Goal: Contribute content: Contribute content

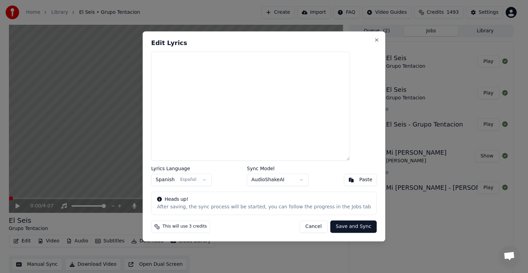
click at [344, 178] on button "Paste" at bounding box center [360, 180] width 33 height 12
click at [336, 224] on button "Save and Sync" at bounding box center [354, 227] width 46 height 12
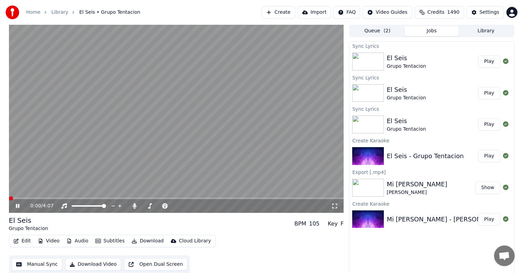
click at [9, 201] on span at bounding box center [11, 198] width 4 height 4
click at [22, 239] on button "Edit" at bounding box center [22, 241] width 23 height 10
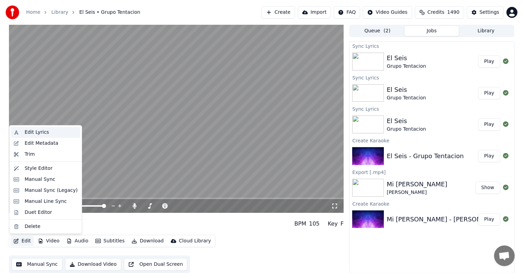
click at [33, 132] on div "Edit Lyrics" at bounding box center [36, 132] width 24 height 7
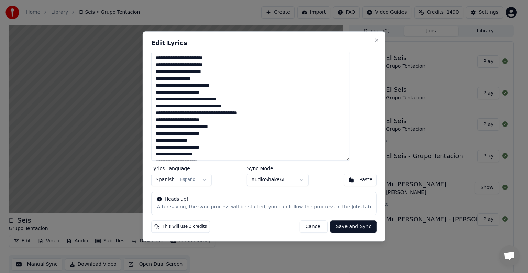
click at [187, 65] on textarea "**********" at bounding box center [250, 106] width 199 height 109
type textarea "**********"
click at [337, 227] on button "Save and Sync" at bounding box center [354, 227] width 46 height 12
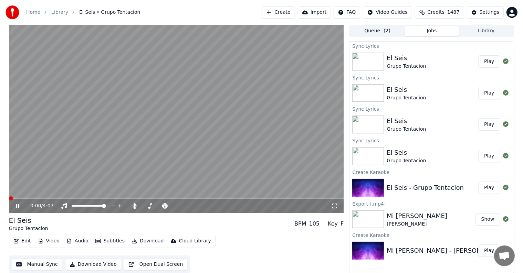
click at [9, 197] on span at bounding box center [11, 198] width 4 height 4
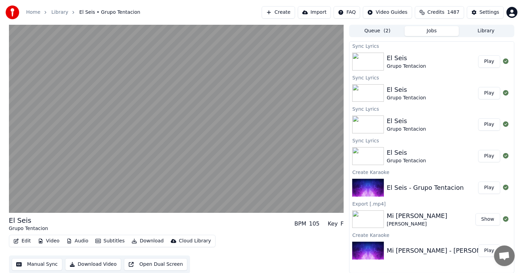
click at [24, 239] on button "Edit" at bounding box center [22, 241] width 23 height 10
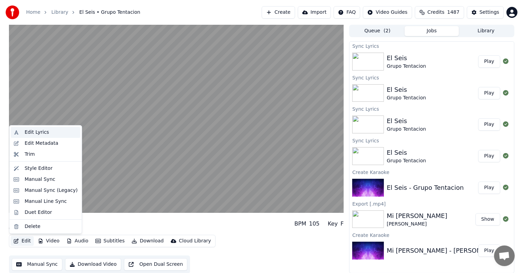
click at [33, 129] on div "Edit Lyrics" at bounding box center [36, 132] width 24 height 7
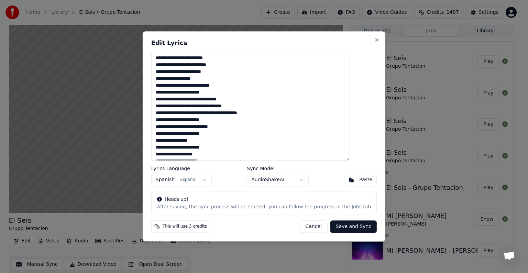
click at [235, 85] on textarea "**********" at bounding box center [250, 106] width 199 height 109
type textarea "**********"
click at [337, 226] on button "Save and Sync" at bounding box center [354, 227] width 46 height 12
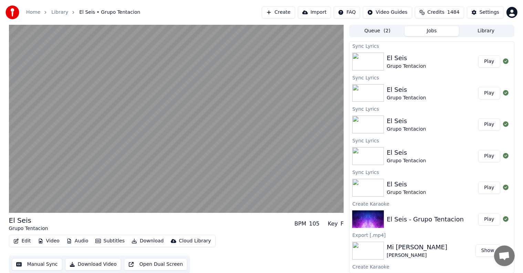
click at [24, 240] on button "Edit" at bounding box center [22, 241] width 23 height 10
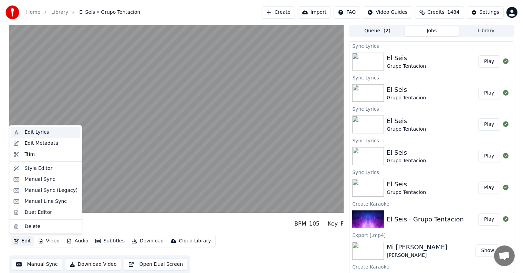
click at [34, 132] on div "Edit Lyrics" at bounding box center [36, 132] width 24 height 7
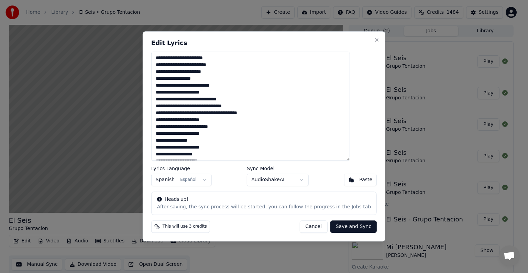
click at [208, 135] on textarea "**********" at bounding box center [250, 106] width 199 height 109
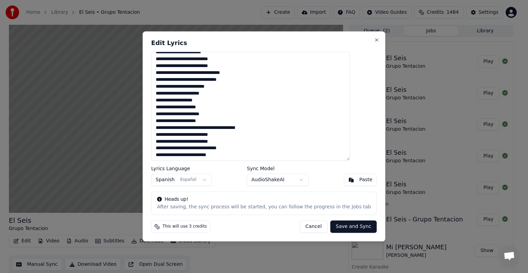
scroll to position [137, 0]
type textarea "**********"
click at [338, 228] on button "Save and Sync" at bounding box center [354, 227] width 46 height 12
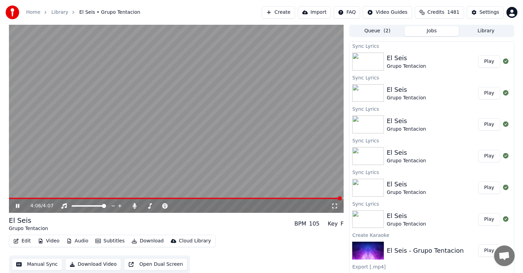
click at [72, 199] on span at bounding box center [175, 198] width 333 height 1
click at [9, 198] on span at bounding box center [9, 198] width 0 height 1
click at [16, 206] on icon at bounding box center [17, 206] width 3 height 4
click at [9, 198] on span at bounding box center [11, 198] width 4 height 4
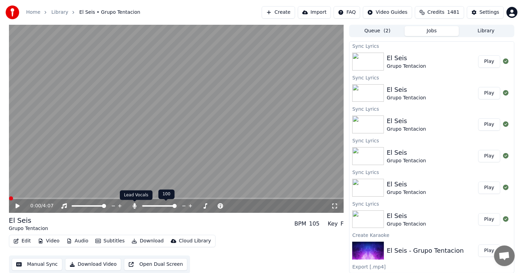
click at [134, 206] on icon at bounding box center [135, 206] width 4 height 6
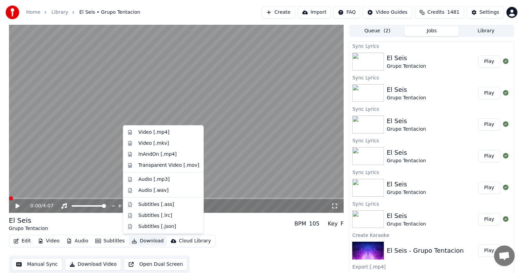
click at [140, 239] on button "Download" at bounding box center [148, 241] width 38 height 10
click at [143, 131] on div "Video [.mp4]" at bounding box center [153, 132] width 31 height 7
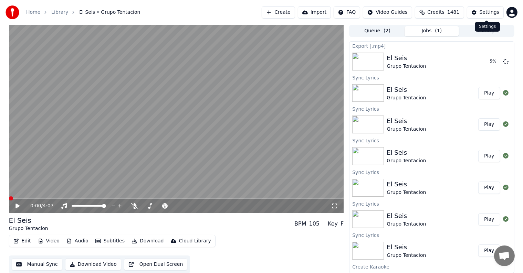
click at [480, 10] on button "Settings" at bounding box center [484, 12] width 37 height 12
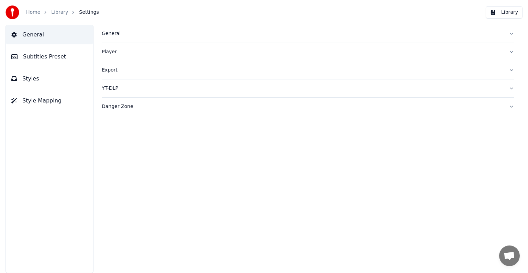
click at [104, 33] on div "General" at bounding box center [303, 33] width 402 height 7
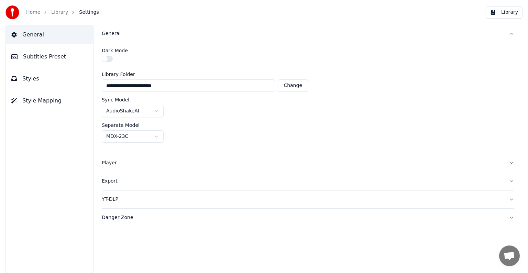
click at [46, 55] on span "Subtitles Preset" at bounding box center [44, 57] width 43 height 8
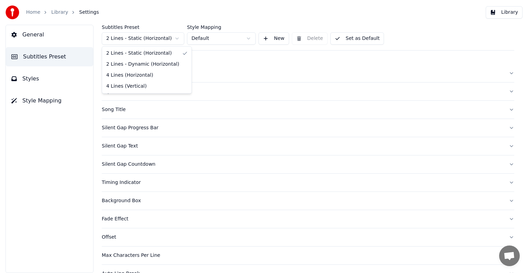
click at [179, 37] on html "Home Library Settings Library General Subtitles Preset Styles Style Mapping Sub…" at bounding box center [264, 136] width 528 height 273
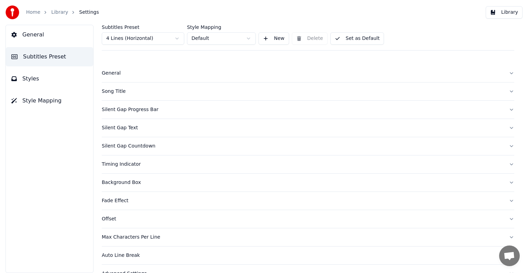
click at [360, 41] on button "Set as Default" at bounding box center [358, 38] width 54 height 12
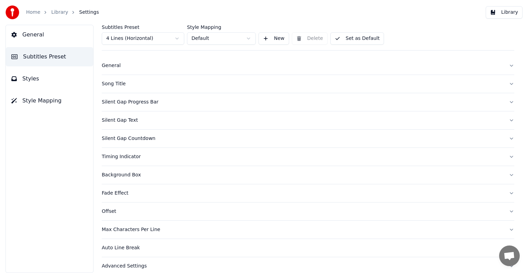
scroll to position [14, 0]
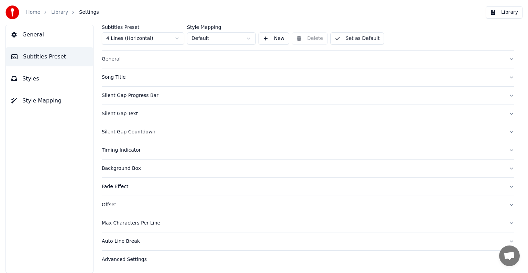
click at [500, 13] on button "Library" at bounding box center [504, 12] width 37 height 12
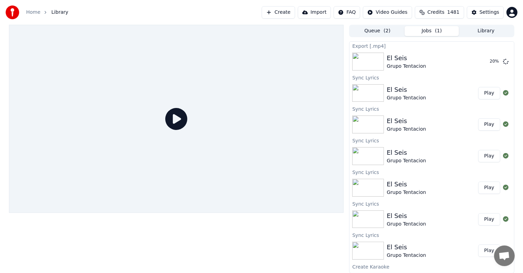
click at [420, 29] on button "Jobs ( 1 )" at bounding box center [431, 31] width 54 height 10
click at [295, 12] on button "Create" at bounding box center [277, 12] width 33 height 12
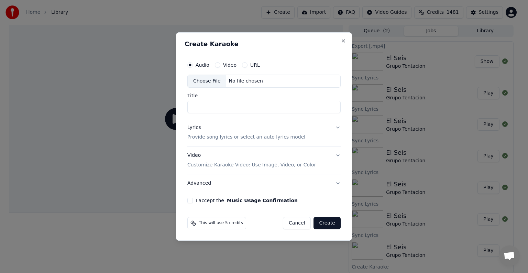
click at [239, 77] on div "Choose File No file chosen" at bounding box center [263, 81] width 153 height 13
type input "**********"
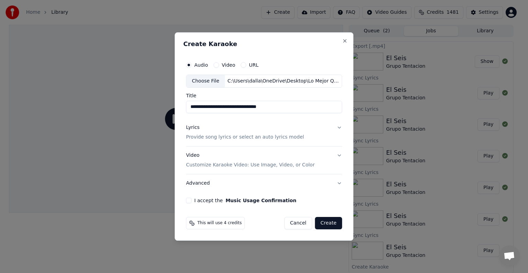
click at [240, 141] on button "Lyrics Provide song lyrics or select an auto lyrics model" at bounding box center [264, 133] width 156 height 28
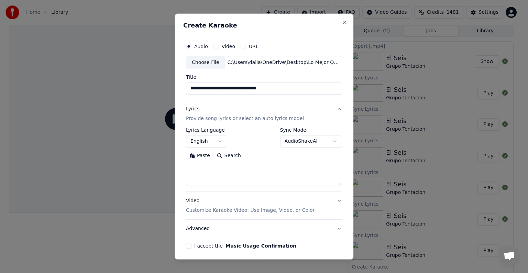
click at [200, 158] on button "Paste" at bounding box center [200, 155] width 28 height 11
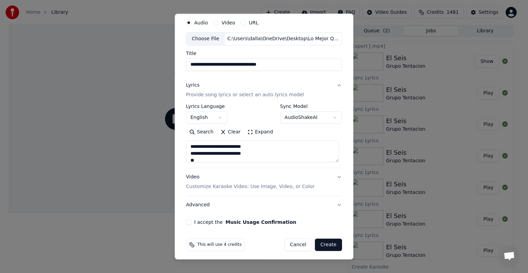
scroll to position [26, 0]
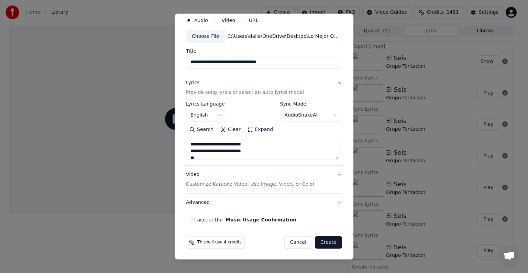
click at [273, 187] on p "Customize Karaoke Video: Use Image, Video, or Color" at bounding box center [250, 184] width 129 height 7
type textarea "**********"
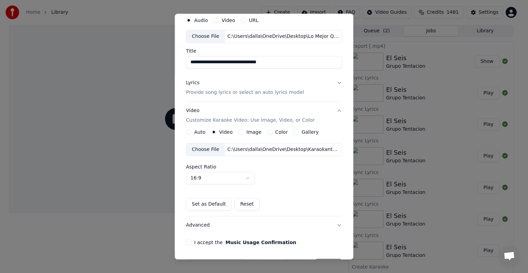
click at [238, 147] on div "C:\Users\dalla\OneDrive\Desktop\Karaokanta Music\programas para kareoke player\…" at bounding box center [283, 149] width 117 height 7
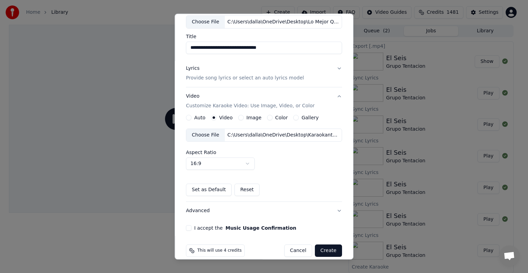
scroll to position [49, 0]
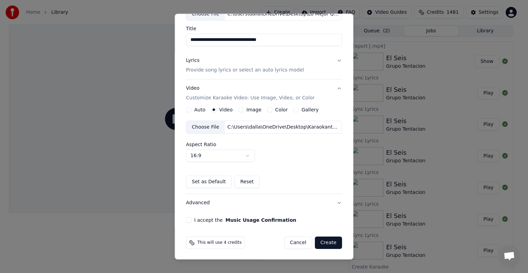
click at [187, 220] on button "I accept the Music Usage Confirmation" at bounding box center [189, 220] width 6 height 6
click at [325, 242] on button "Create" at bounding box center [328, 243] width 27 height 12
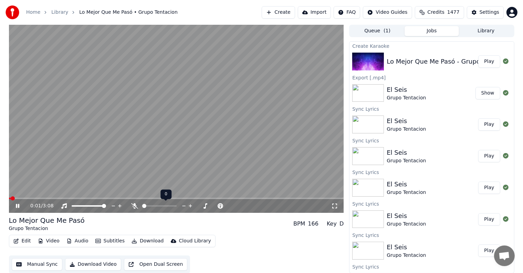
click at [134, 207] on icon at bounding box center [134, 206] width 7 height 6
click at [12, 198] on span at bounding box center [10, 198] width 3 height 1
click at [18, 241] on icon "button" at bounding box center [16, 241] width 6 height 5
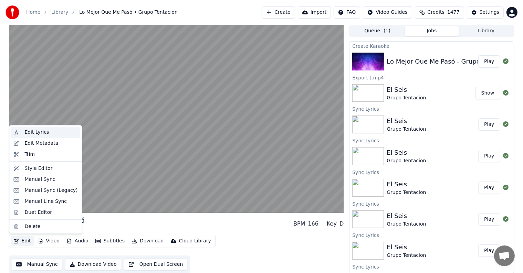
click at [25, 133] on div "Edit Lyrics" at bounding box center [36, 132] width 24 height 7
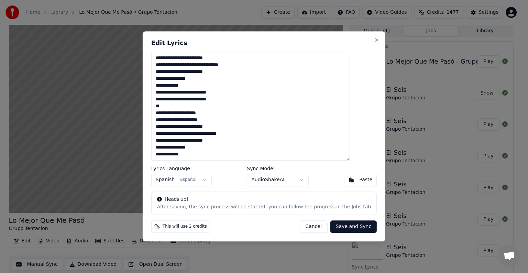
scroll to position [0, 0]
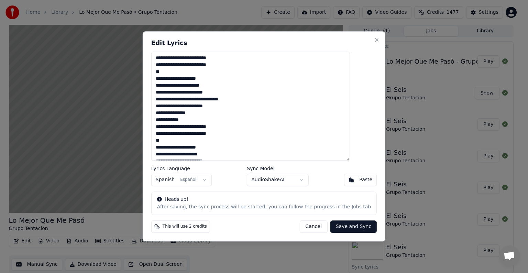
drag, startPoint x: 233, startPoint y: 155, endPoint x: 152, endPoint y: 37, distance: 143.3
click at [152, 37] on body "Home Library Lo Mejor Que Me Pasó • Grupo Tentacion Create Import FAQ Video Gui…" at bounding box center [261, 136] width 523 height 273
click at [344, 179] on button "Paste" at bounding box center [360, 180] width 33 height 12
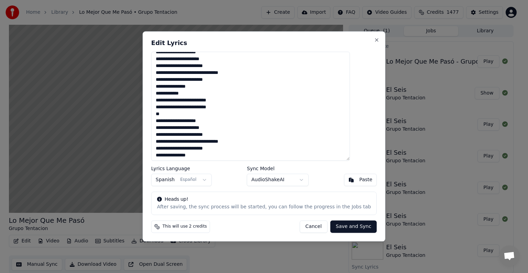
scroll to position [89, 0]
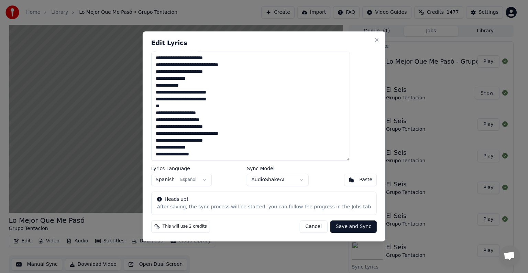
click at [340, 224] on button "Save and Sync" at bounding box center [354, 227] width 46 height 12
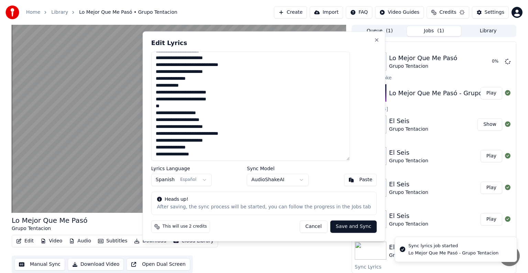
type textarea "**********"
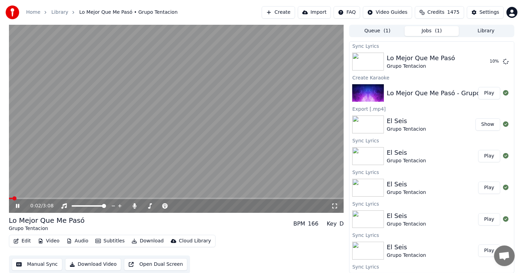
click at [12, 198] on span at bounding box center [10, 198] width 3 height 1
click at [9, 199] on span at bounding box center [10, 198] width 3 height 1
click at [9, 201] on span at bounding box center [11, 198] width 4 height 4
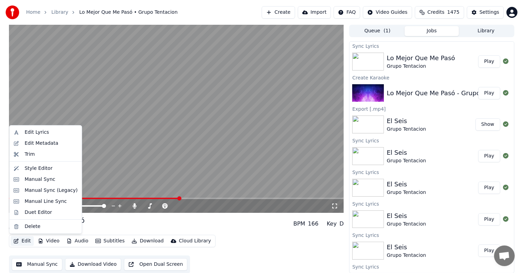
click at [24, 241] on button "Edit" at bounding box center [22, 241] width 23 height 10
click at [31, 132] on div "Edit Lyrics" at bounding box center [36, 132] width 24 height 7
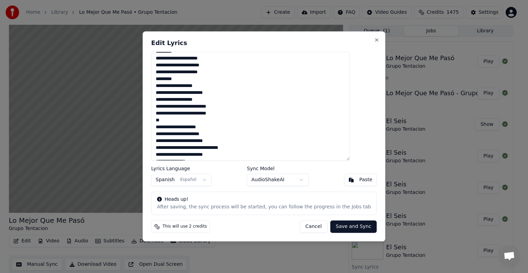
scroll to position [8, 0]
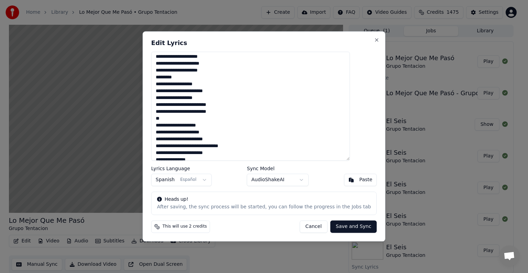
click at [180, 118] on textarea "**********" at bounding box center [250, 106] width 199 height 109
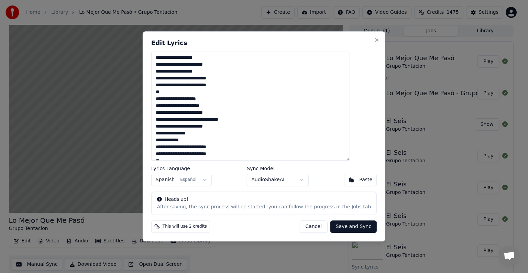
scroll to position [37, 0]
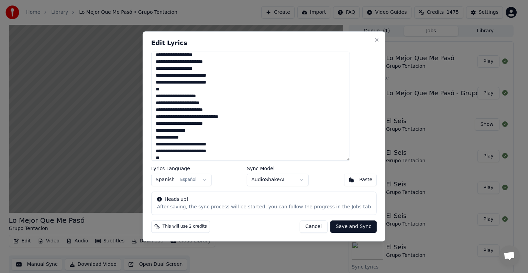
click at [208, 137] on textarea "**********" at bounding box center [250, 106] width 199 height 109
click at [179, 157] on textarea "**********" at bounding box center [250, 106] width 199 height 109
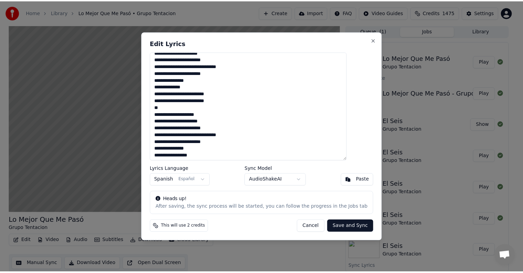
scroll to position [89, 0]
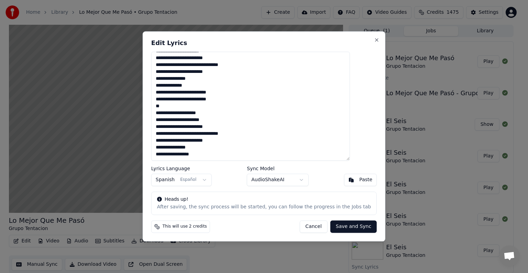
type textarea "**********"
click at [337, 224] on button "Save and Sync" at bounding box center [354, 227] width 46 height 12
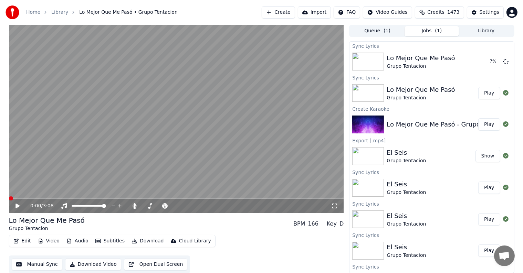
click at [9, 196] on span at bounding box center [11, 198] width 4 height 4
click at [19, 204] on icon at bounding box center [22, 206] width 16 height 6
click at [18, 204] on icon at bounding box center [22, 206] width 16 height 6
click at [10, 198] on span at bounding box center [158, 198] width 299 height 1
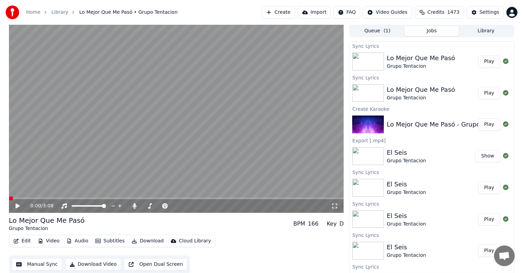
click at [9, 200] on span at bounding box center [11, 198] width 4 height 4
click at [133, 205] on icon at bounding box center [134, 206] width 7 height 6
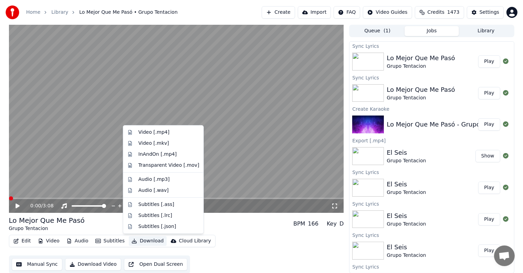
click at [140, 240] on button "Download" at bounding box center [148, 241] width 38 height 10
click at [148, 133] on div "Video [.mp4]" at bounding box center [153, 132] width 31 height 7
